Goal: Task Accomplishment & Management: Manage account settings

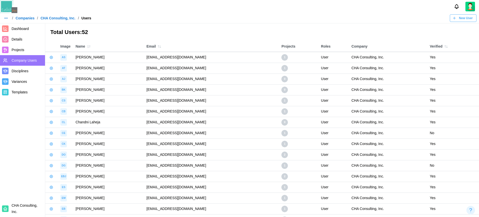
scroll to position [131, 0]
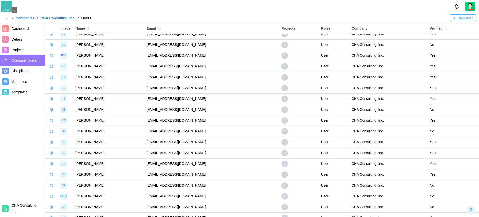
scroll to position [30, 0]
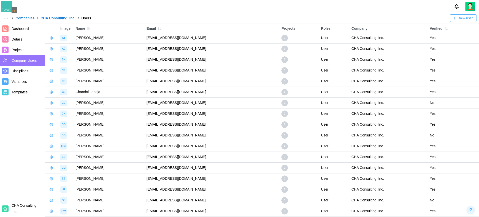
click at [470, 7] on img at bounding box center [470, 7] width 10 height 10
click at [467, 16] on div "My Profile" at bounding box center [467, 19] width 16 height 6
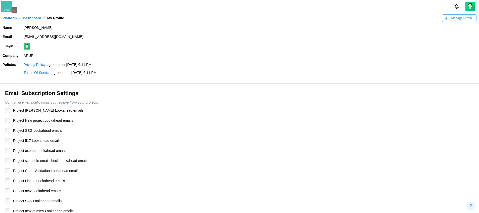
click at [92, 37] on td "zulqarnain.khalil12345qwerty@codingcops.com" at bounding box center [250, 36] width 458 height 9
copy td "zulqarnain.khalil12345qwerty@codingcops.com"
